Goal: Find specific page/section: Find specific page/section

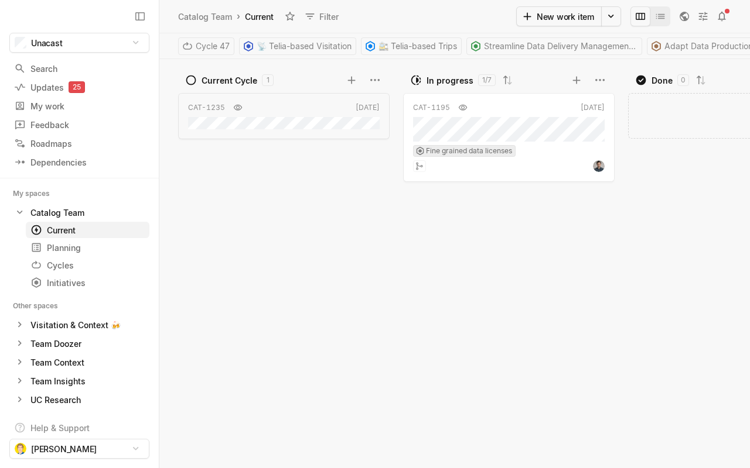
click at [224, 267] on div "CAT-[DATE]" at bounding box center [286, 279] width 217 height 378
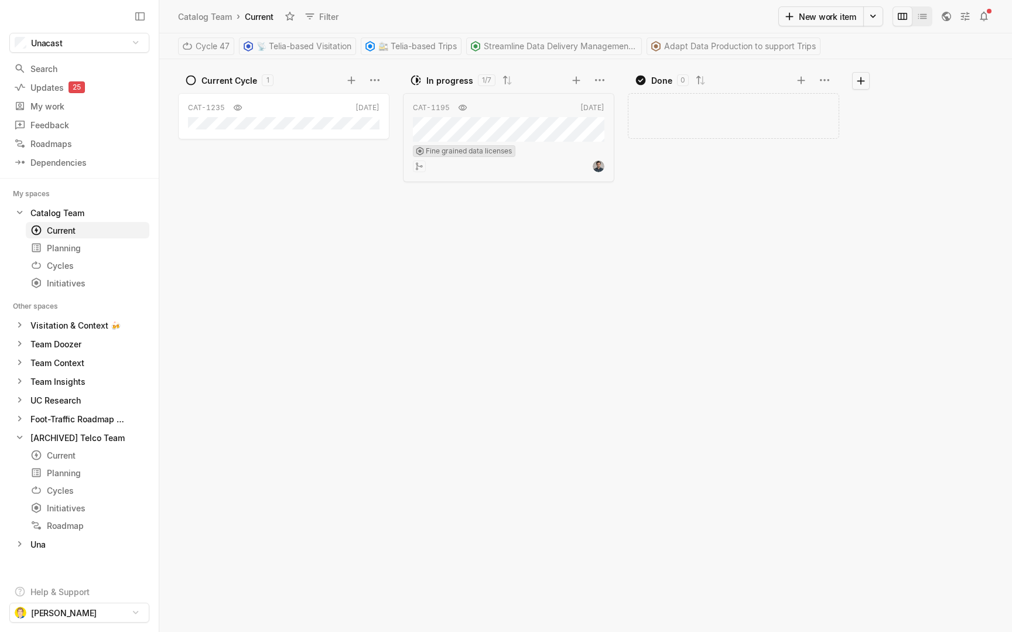
click at [339, 252] on div "CAT-[DATE]" at bounding box center [286, 361] width 217 height 542
click at [749, 78] on icon at bounding box center [861, 81] width 12 height 12
click at [69, 231] on div "Current" at bounding box center [65, 230] width 71 height 12
click at [58, 210] on div "Catalog Team" at bounding box center [57, 213] width 54 height 12
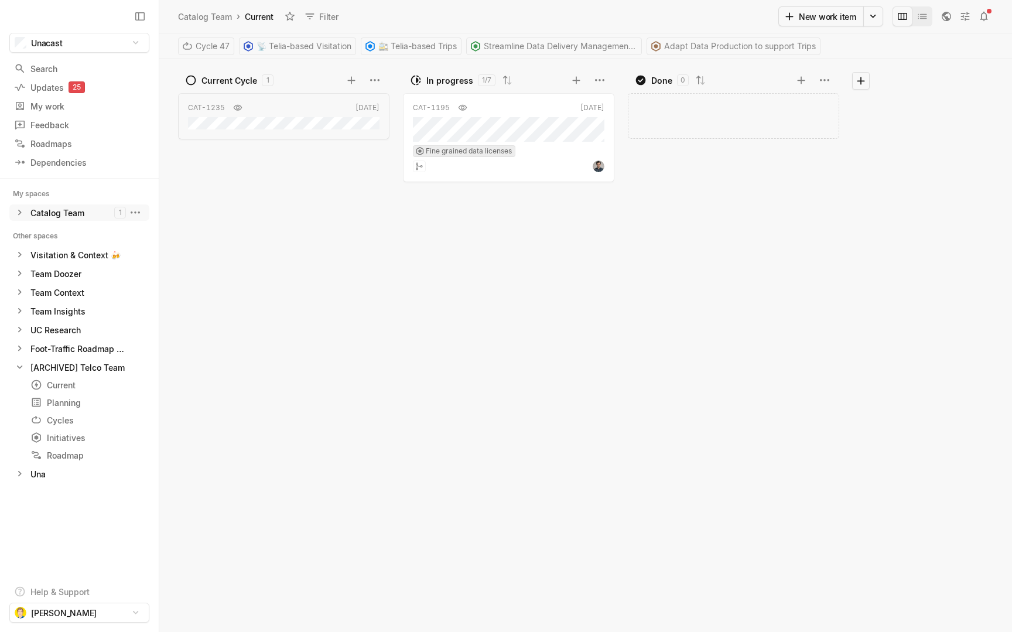
click at [58, 210] on div "Catalog Team" at bounding box center [57, 213] width 54 height 12
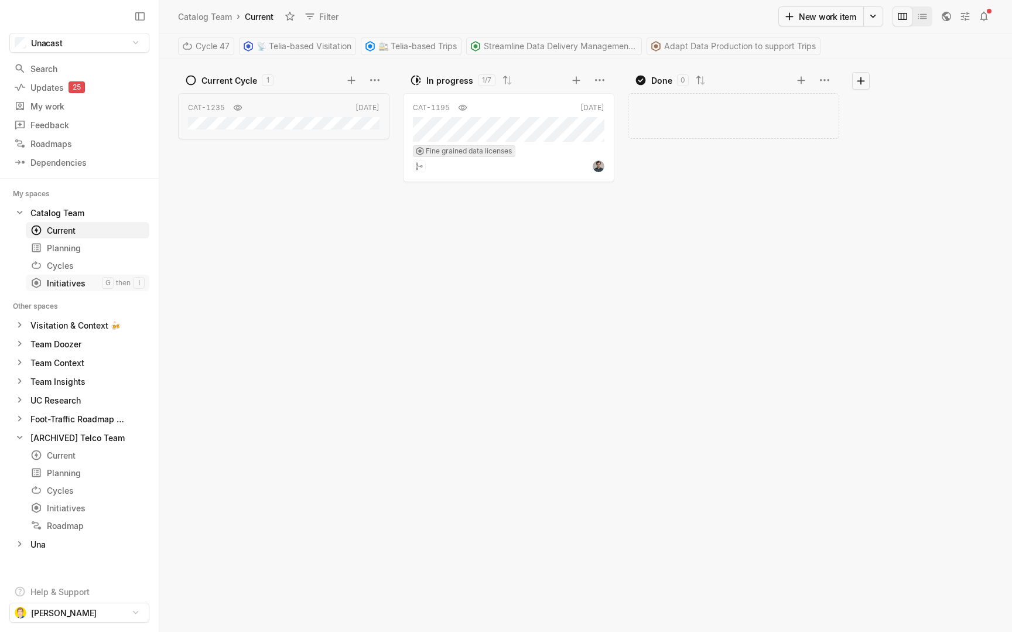
click at [70, 283] on div "Initiatives" at bounding box center [65, 283] width 71 height 12
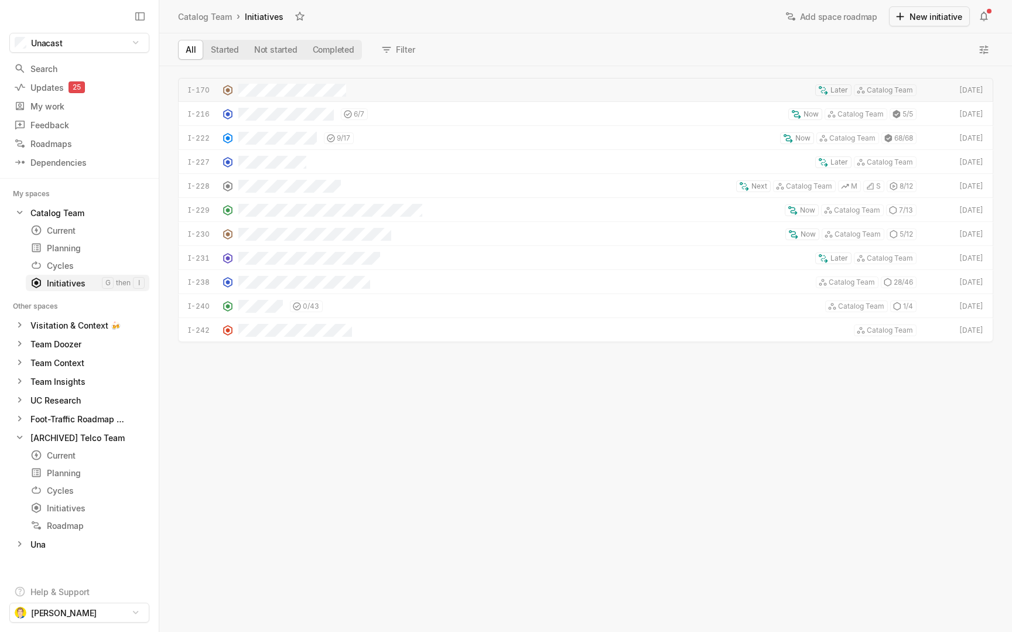
scroll to position [562, 849]
click at [69, 273] on div "Catalog Team 1 Current g then c Planning g then p Cycles g then o Initiatives g…" at bounding box center [79, 247] width 140 height 87
click at [69, 268] on div "Cycles" at bounding box center [57, 265] width 55 height 12
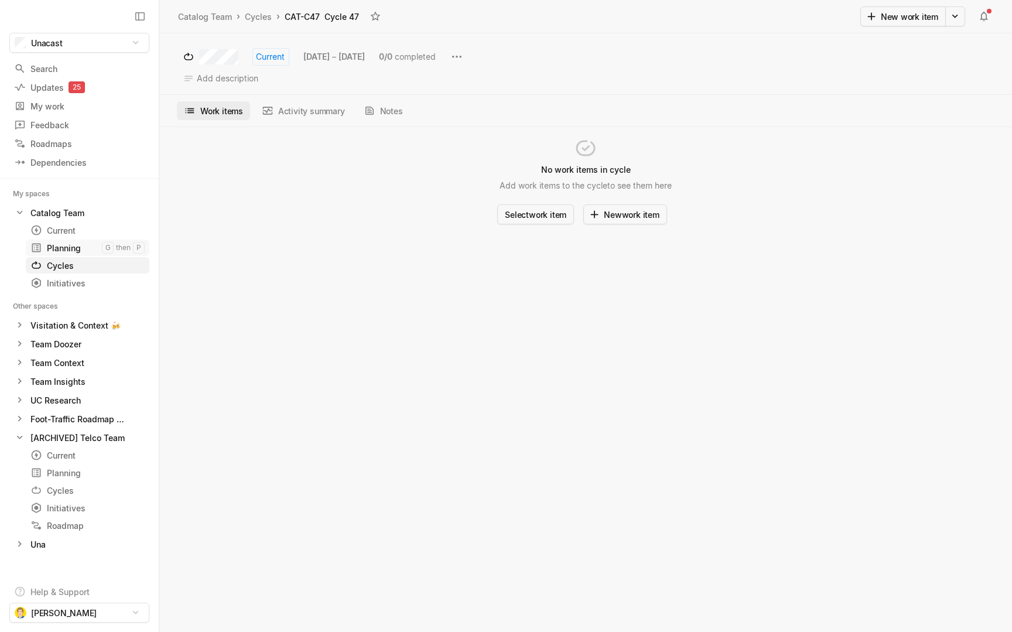
click at [69, 252] on div "Planning" at bounding box center [65, 248] width 71 height 12
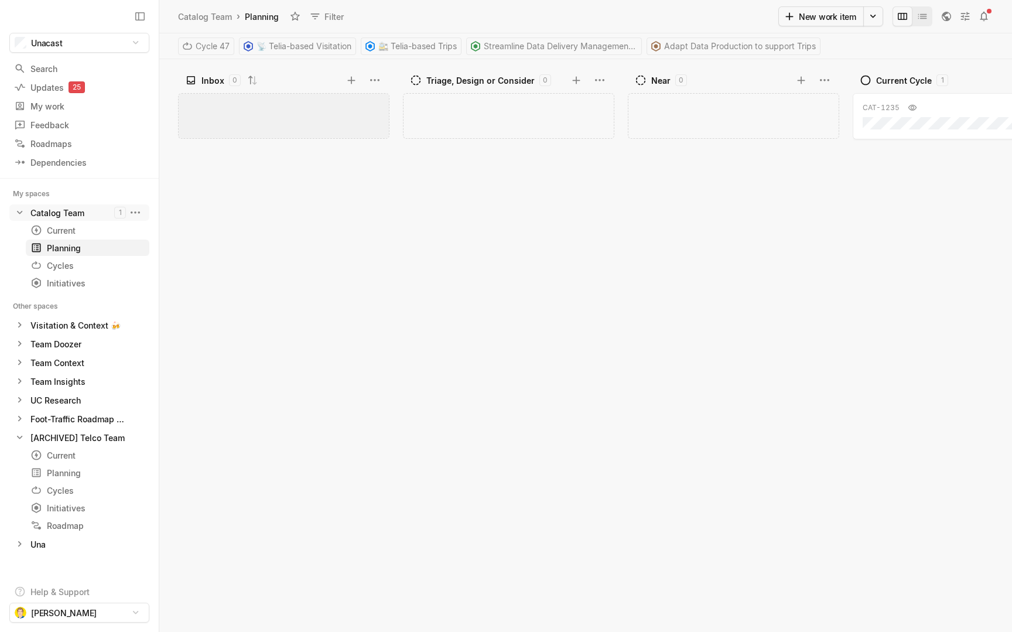
click at [67, 213] on div "Catalog Team" at bounding box center [57, 213] width 54 height 12
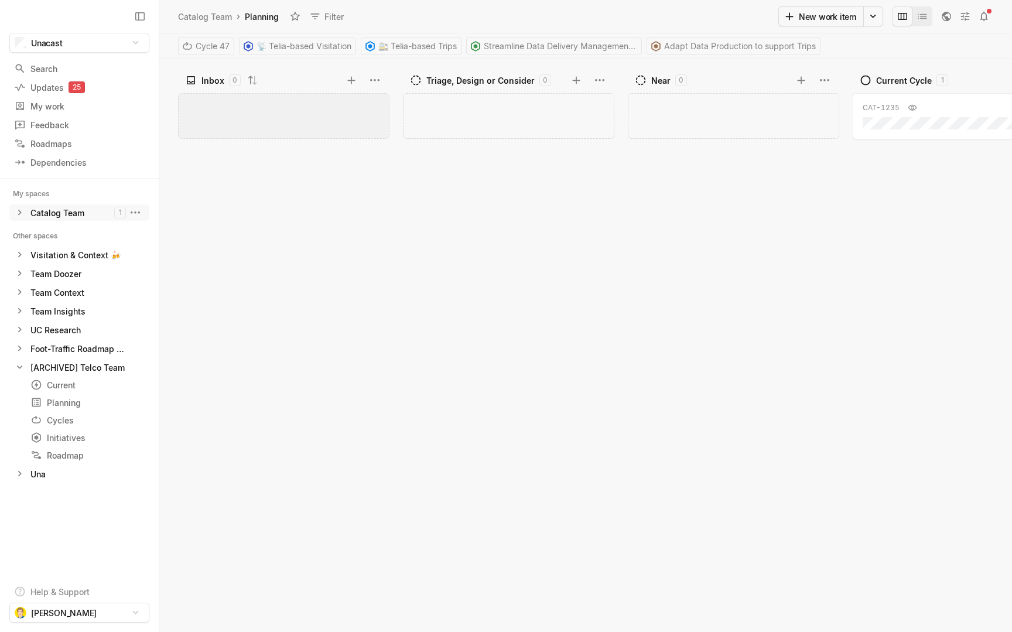
click at [67, 213] on div "Catalog Team" at bounding box center [57, 213] width 54 height 12
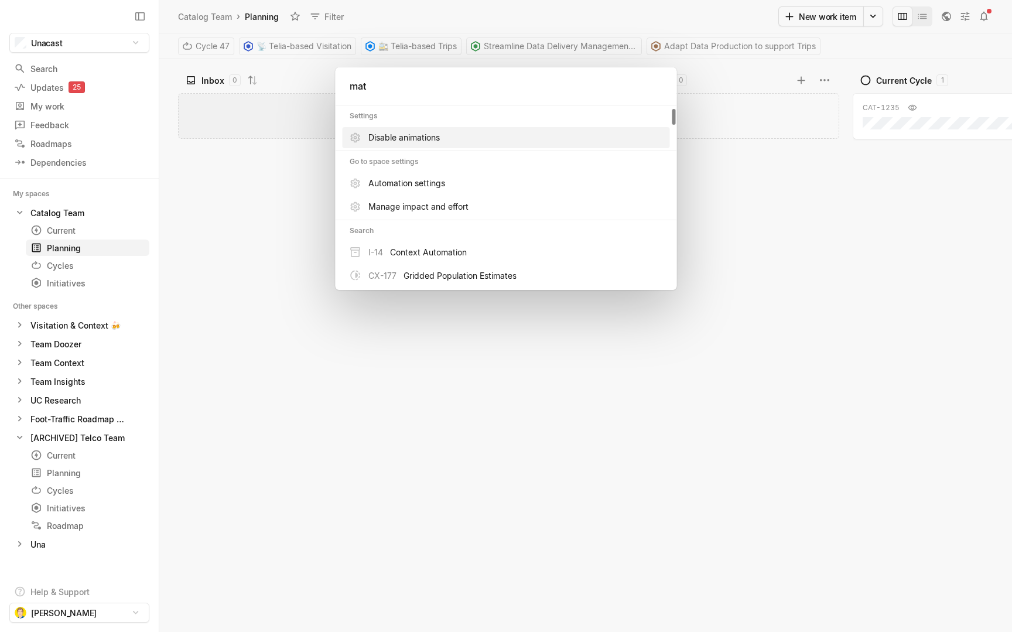
type input "matt"
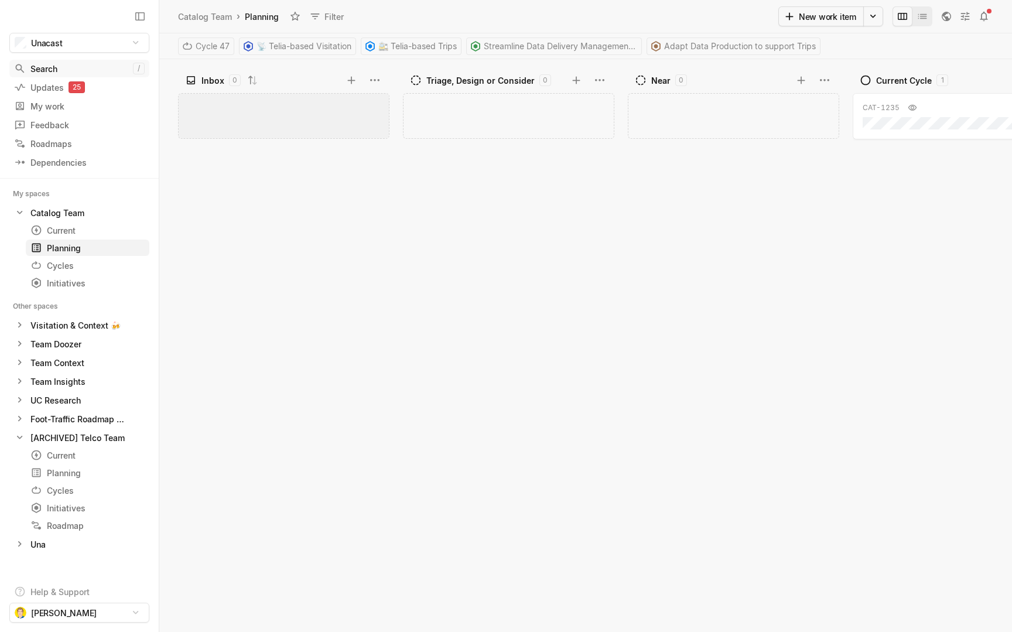
click at [50, 67] on div "Search" at bounding box center [73, 69] width 119 height 12
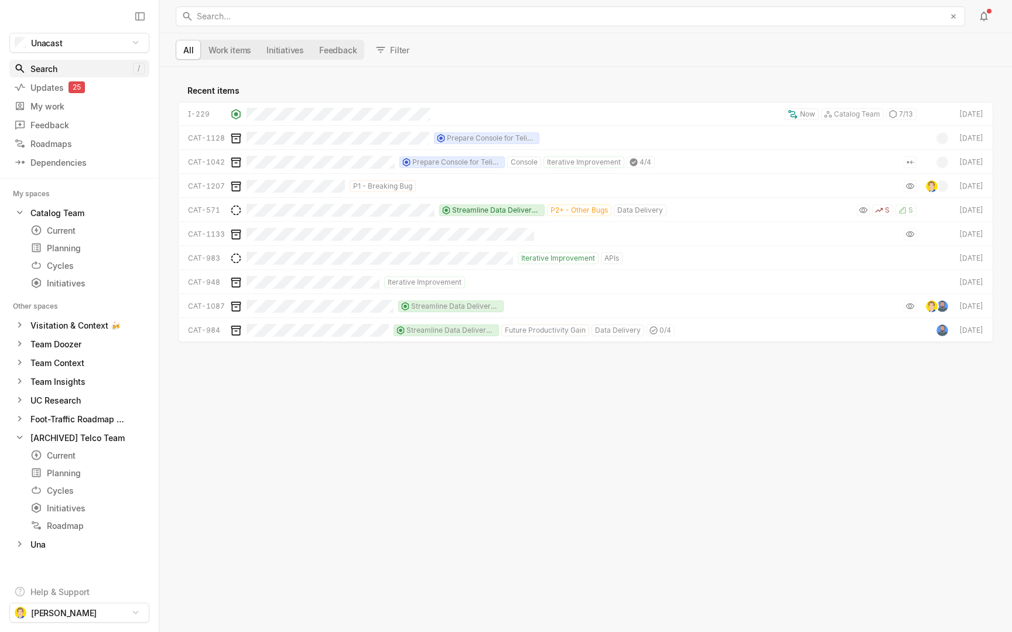
scroll to position [562, 849]
click at [386, 46] on button "Filter" at bounding box center [393, 49] width 46 height 19
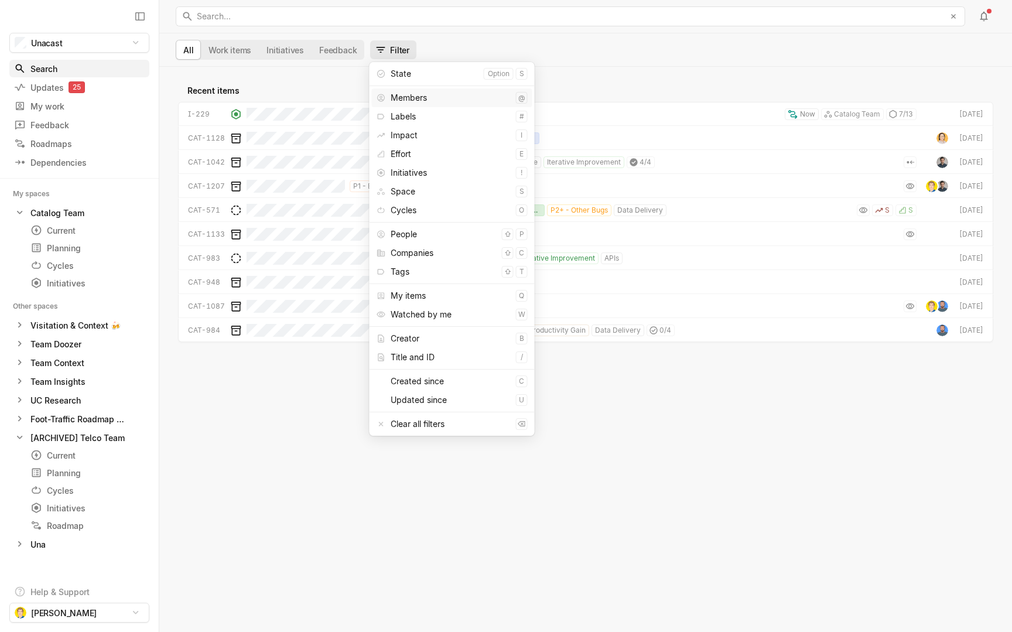
click at [422, 100] on div "Members" at bounding box center [451, 97] width 121 height 19
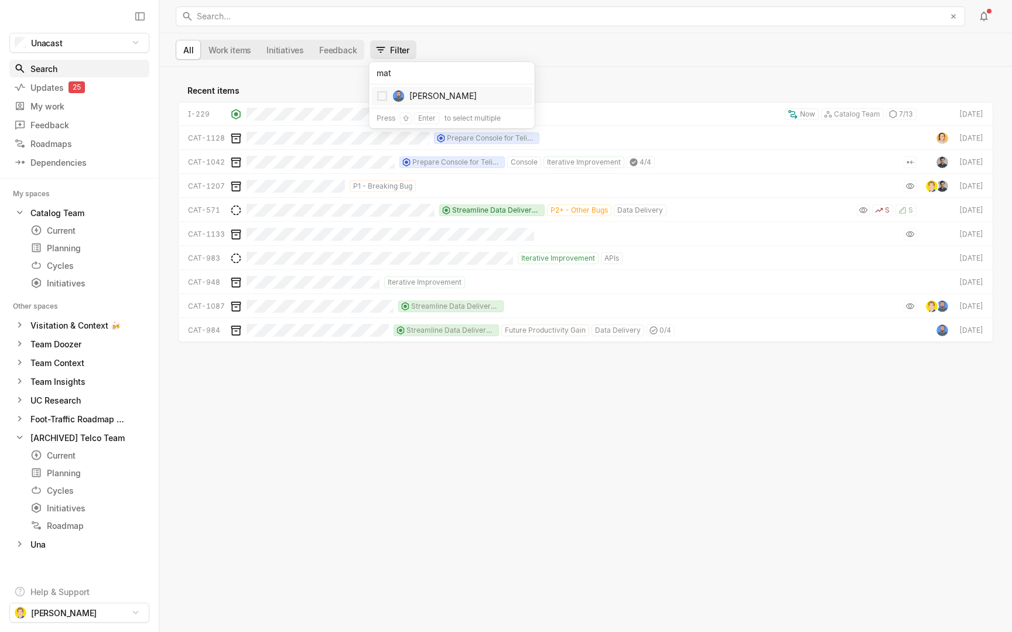
scroll to position [536, 849]
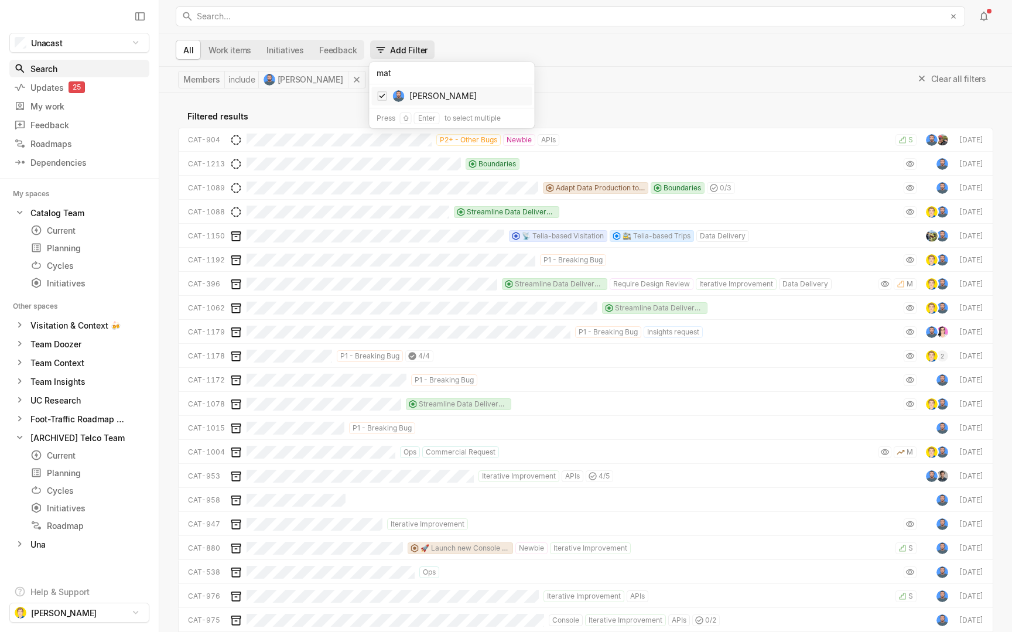
type input "mat"
click at [284, 115] on div "Filtered results" at bounding box center [585, 115] width 815 height 23
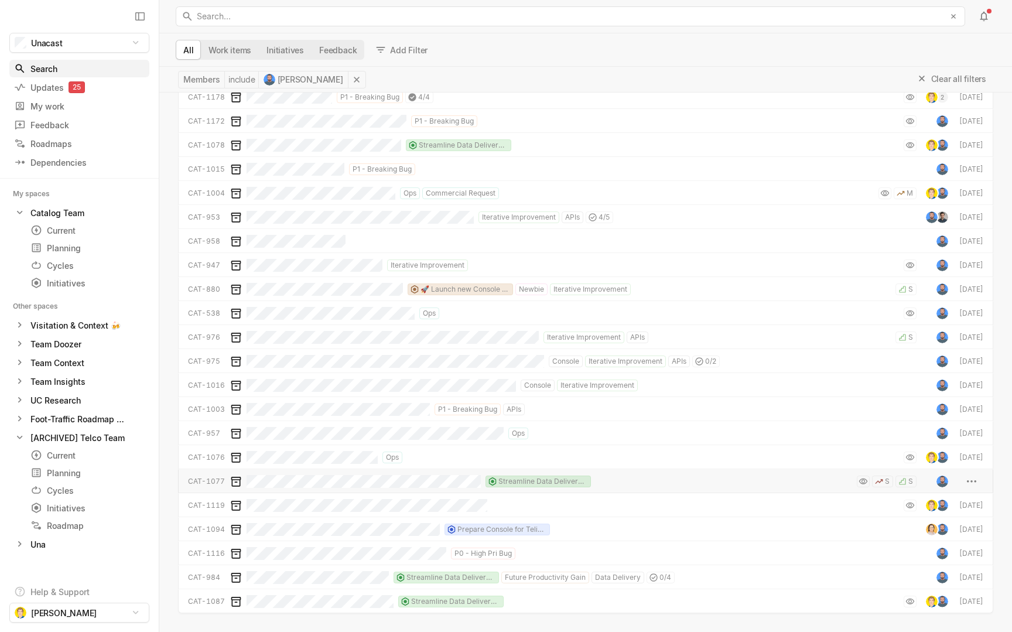
scroll to position [247, 0]
